Goal: Task Accomplishment & Management: Use online tool/utility

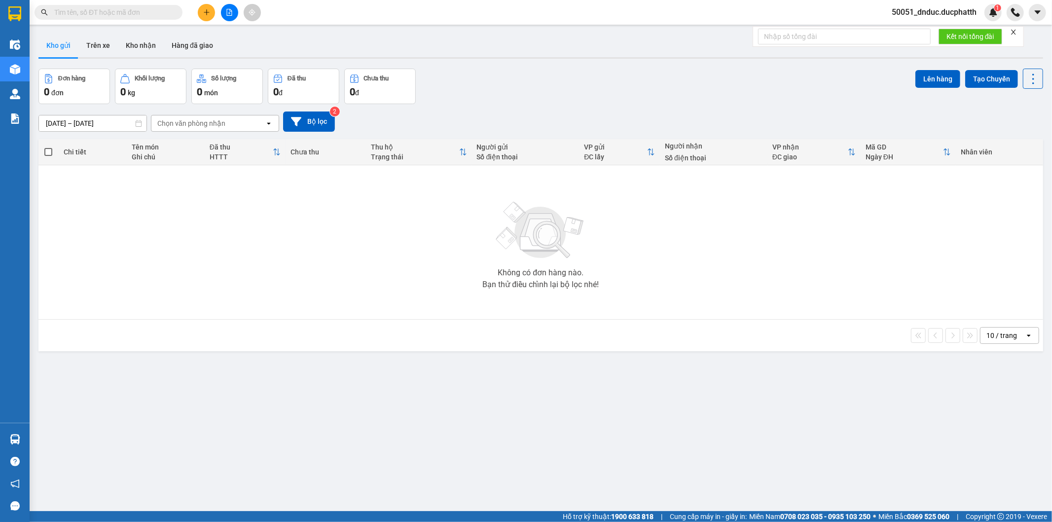
click at [227, 6] on button at bounding box center [229, 12] width 17 height 17
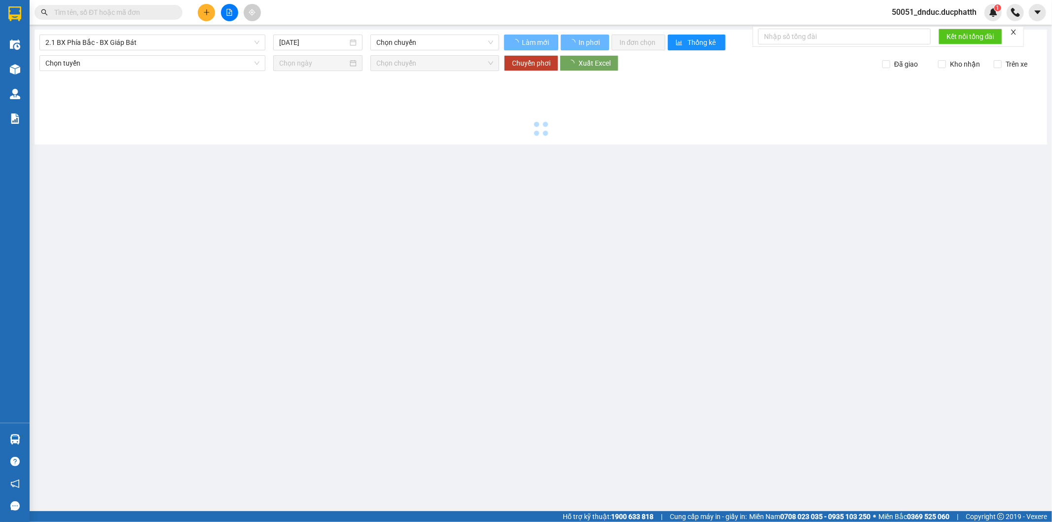
type input "[DATE]"
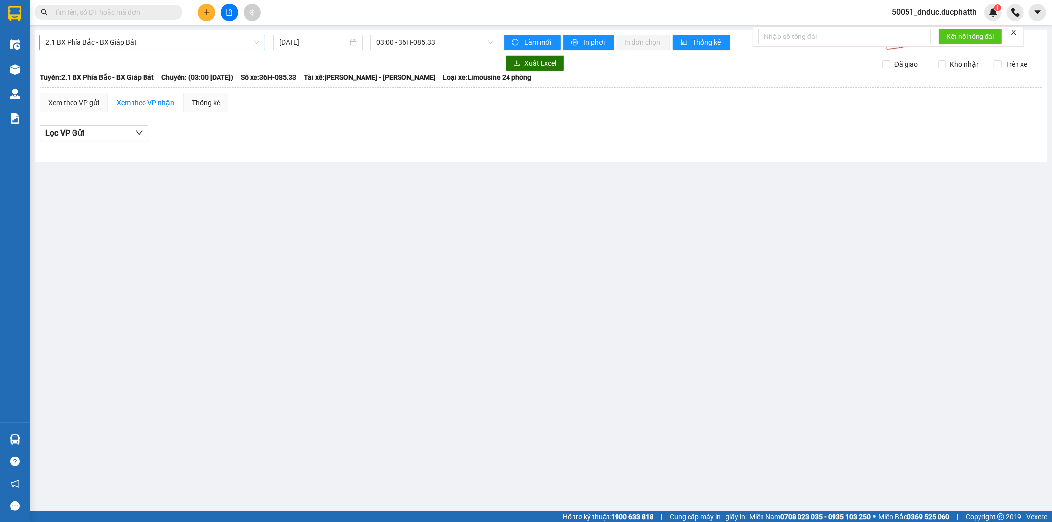
click at [239, 44] on span "2.1 BX Phía Bắc - BX Giáp Bát" at bounding box center [152, 42] width 214 height 15
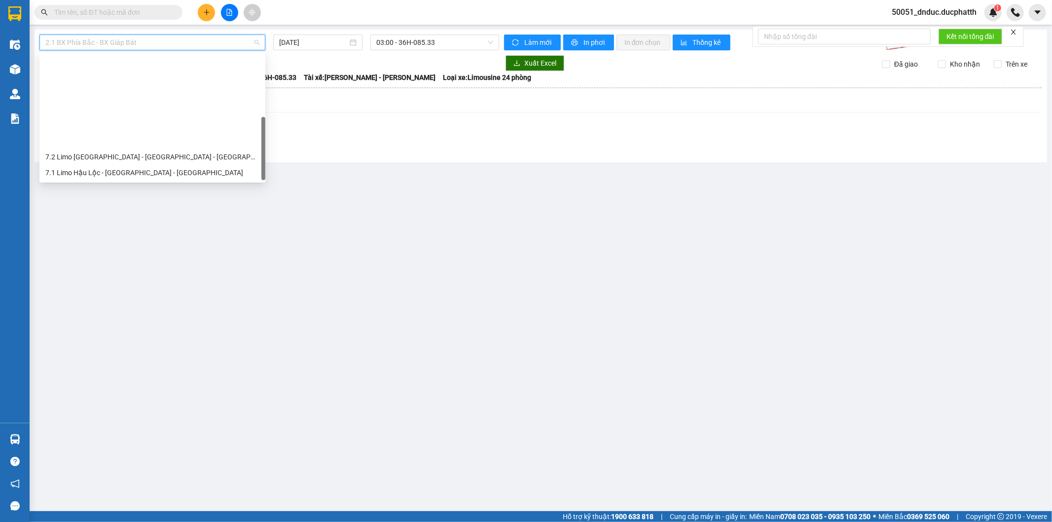
scroll to position [109, 0]
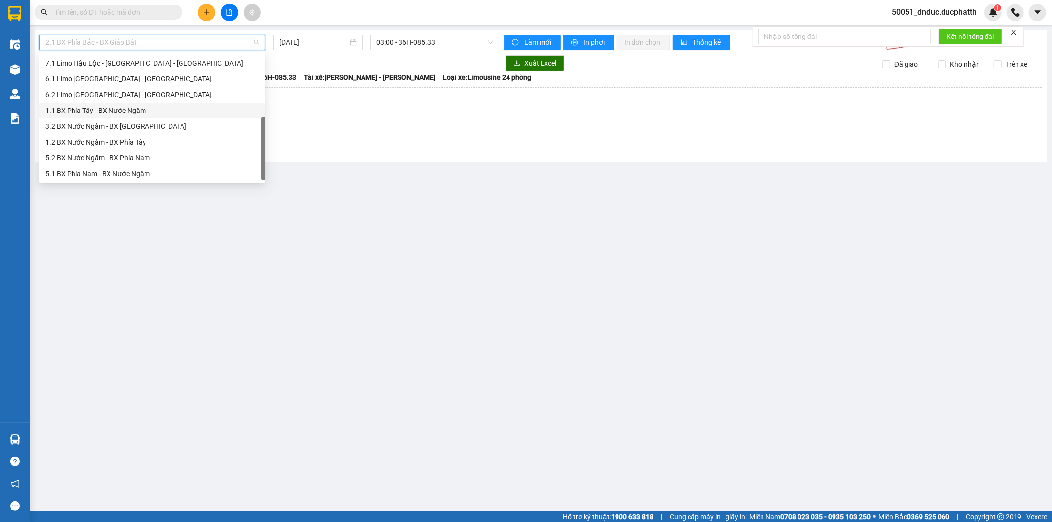
click at [127, 114] on div "1.1 BX Phía Tây - BX Nước Ngầm" at bounding box center [152, 110] width 214 height 11
type input "[DATE]"
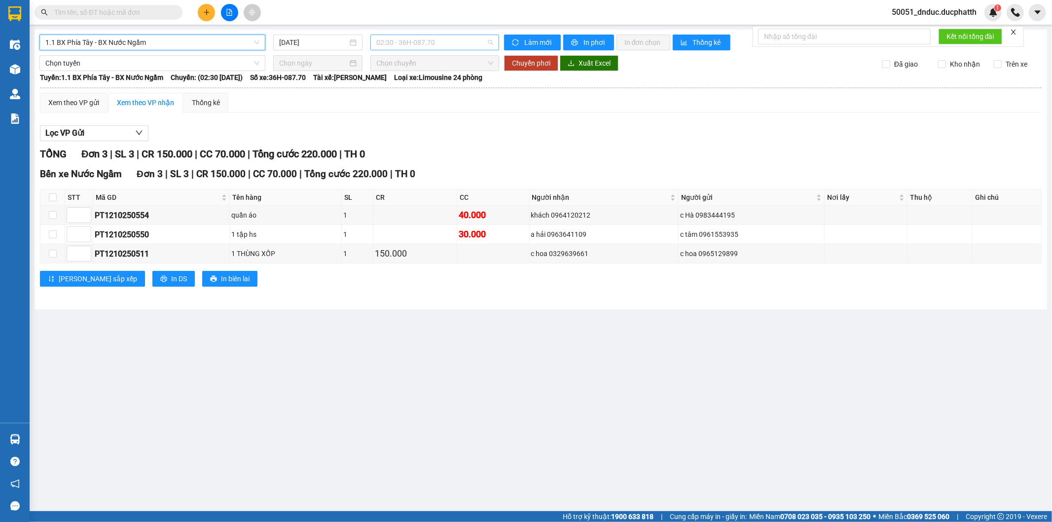
click at [412, 37] on span "02:30 - 36H-087.70" at bounding box center [434, 42] width 116 height 15
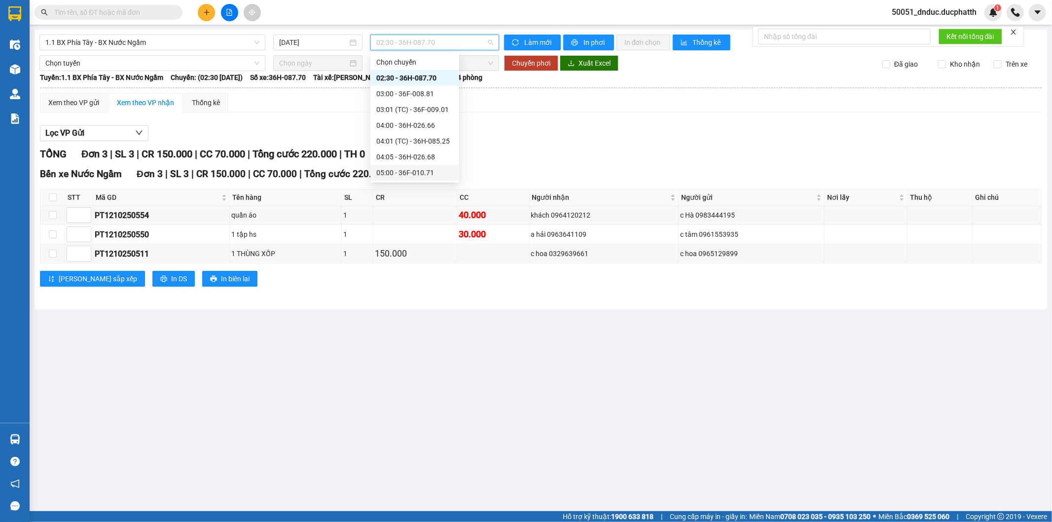
click at [395, 169] on div "05:00 - 36F-010.71" at bounding box center [414, 172] width 77 height 11
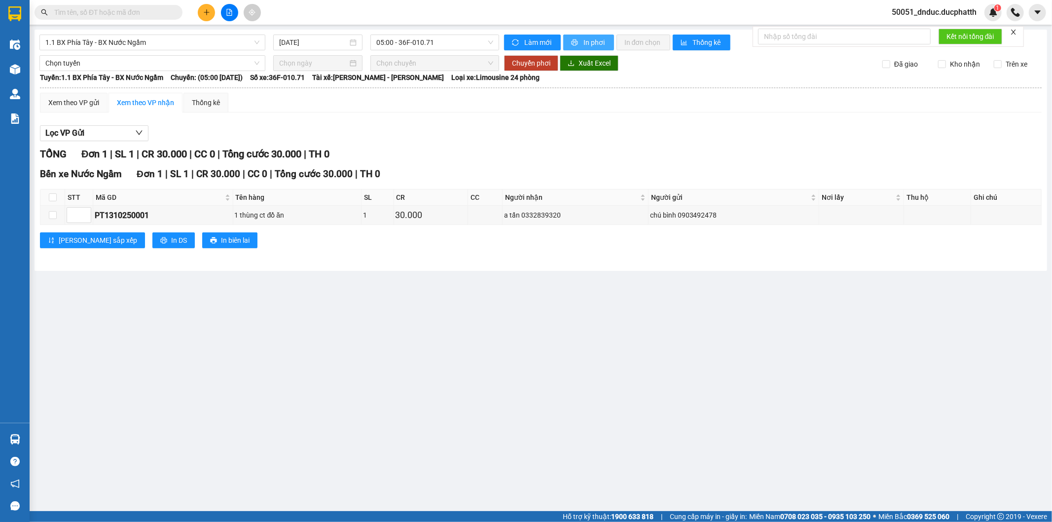
click at [587, 40] on span "In phơi" at bounding box center [594, 42] width 23 height 11
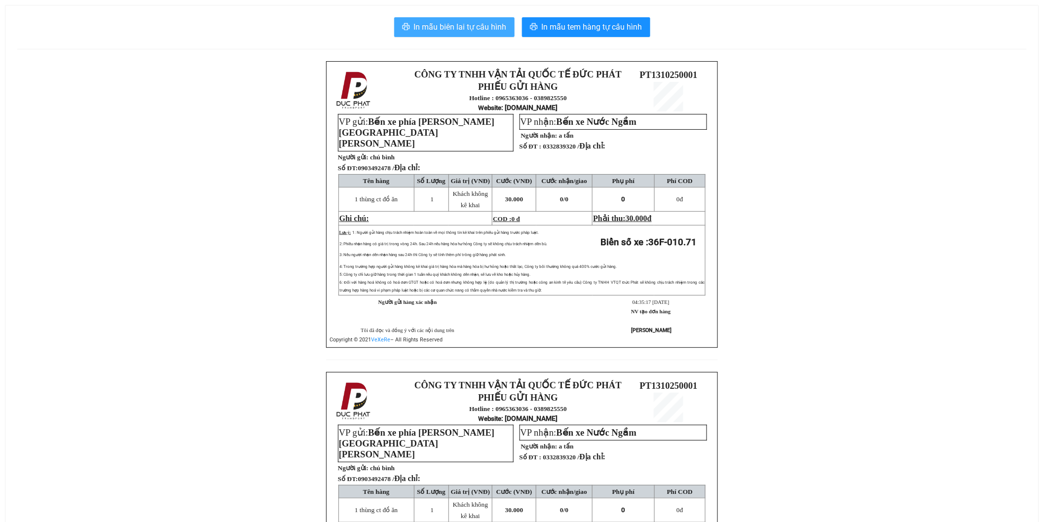
click at [480, 28] on span "In mẫu biên lai tự cấu hình" at bounding box center [460, 27] width 93 height 12
